Goal: Transaction & Acquisition: Subscribe to service/newsletter

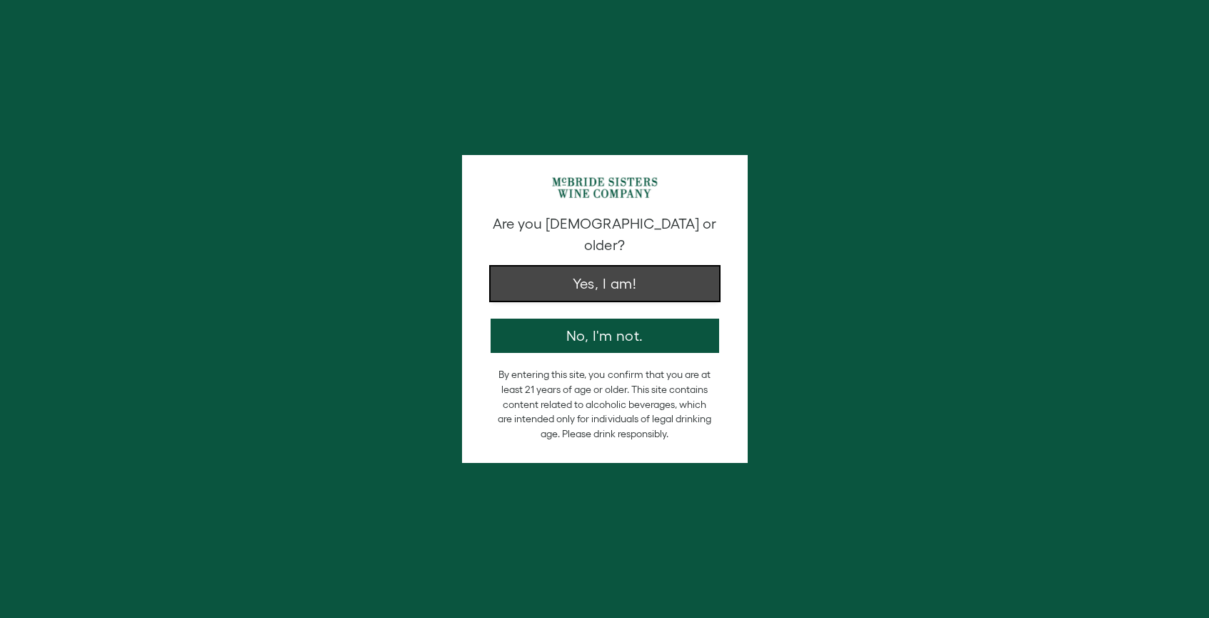
click at [623, 272] on button "Yes, I am!" at bounding box center [605, 283] width 229 height 34
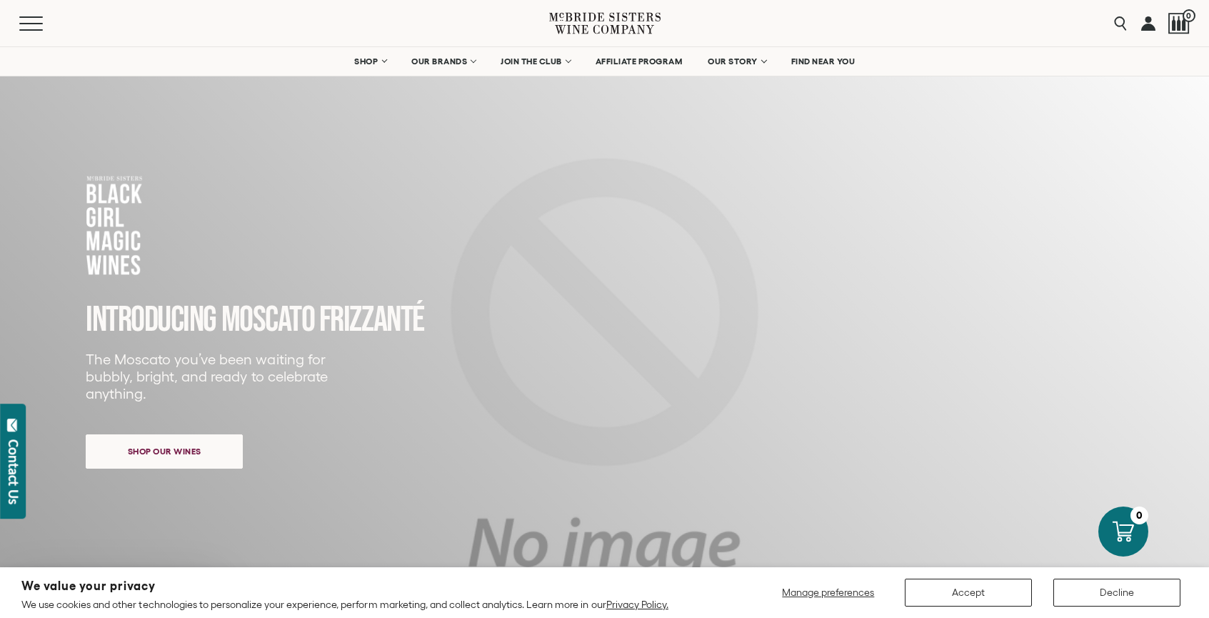
click at [532, 61] on div "Close dialog Discover Our Collections Join our community to receive exclusive u…" at bounding box center [604, 309] width 1209 height 618
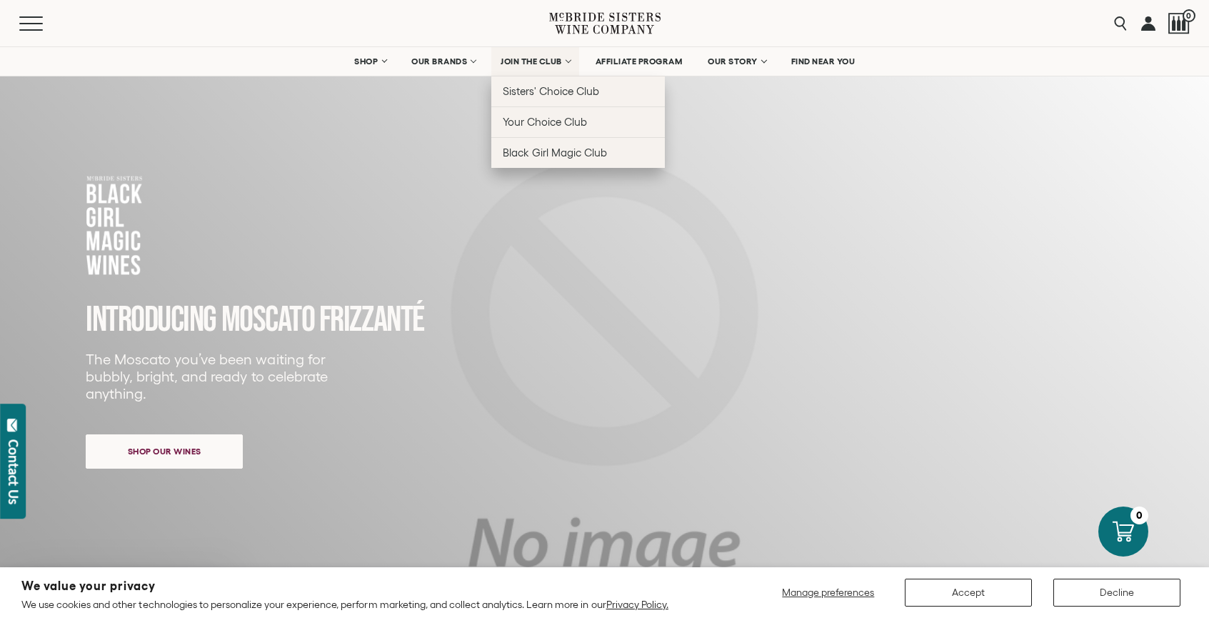
click at [532, 61] on span "JOIN THE CLUB" at bounding box center [531, 61] width 61 height 10
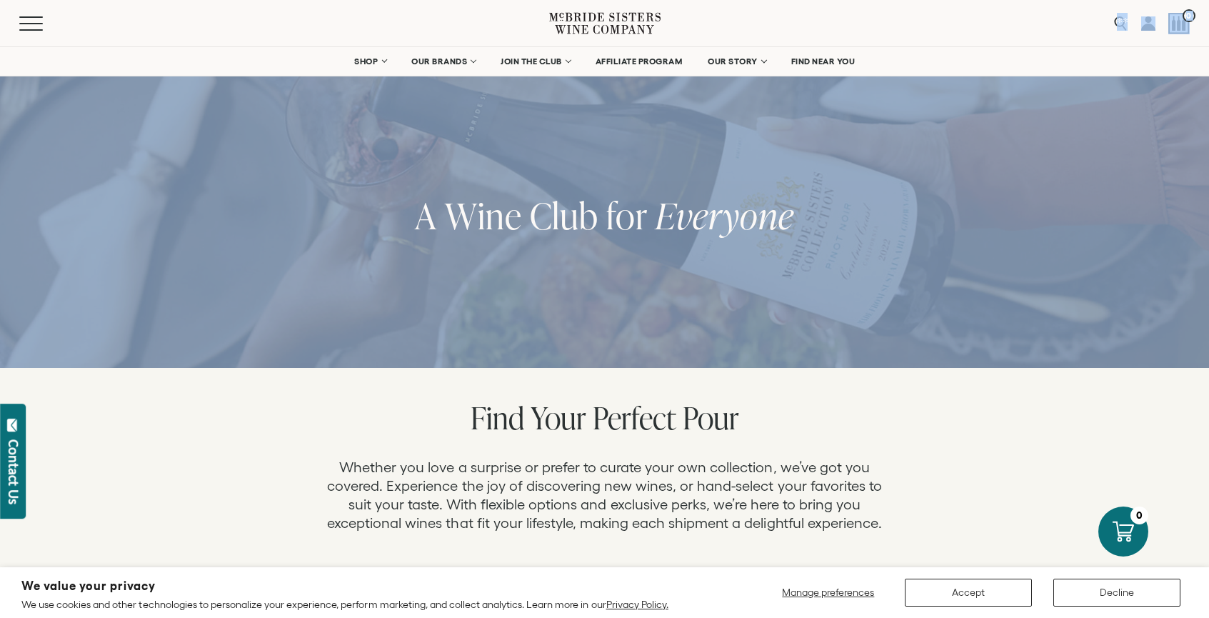
drag, startPoint x: 526, startPoint y: 24, endPoint x: 431, endPoint y: -41, distance: 115.1
